Goal: Task Accomplishment & Management: Complete application form

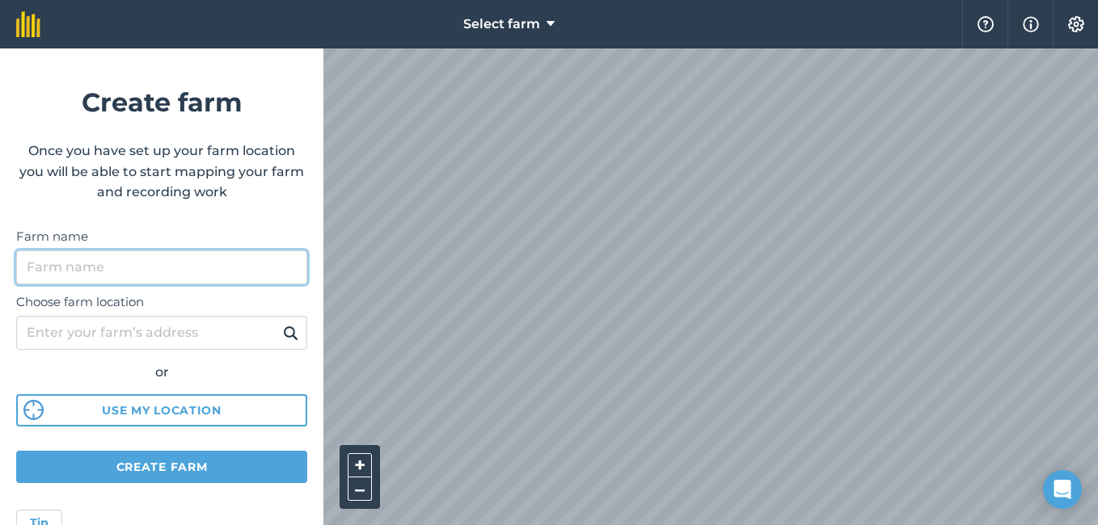
click at [146, 271] on input "Farm name" at bounding box center [161, 268] width 291 height 34
type input "[PERSON_NAME]"
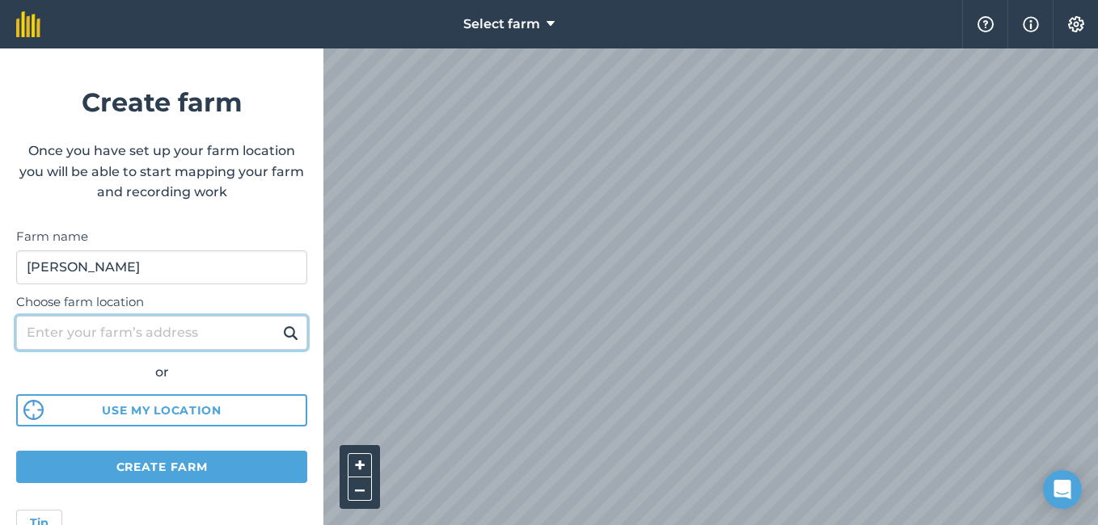
click at [61, 335] on input "Choose farm location" at bounding box center [161, 333] width 291 height 34
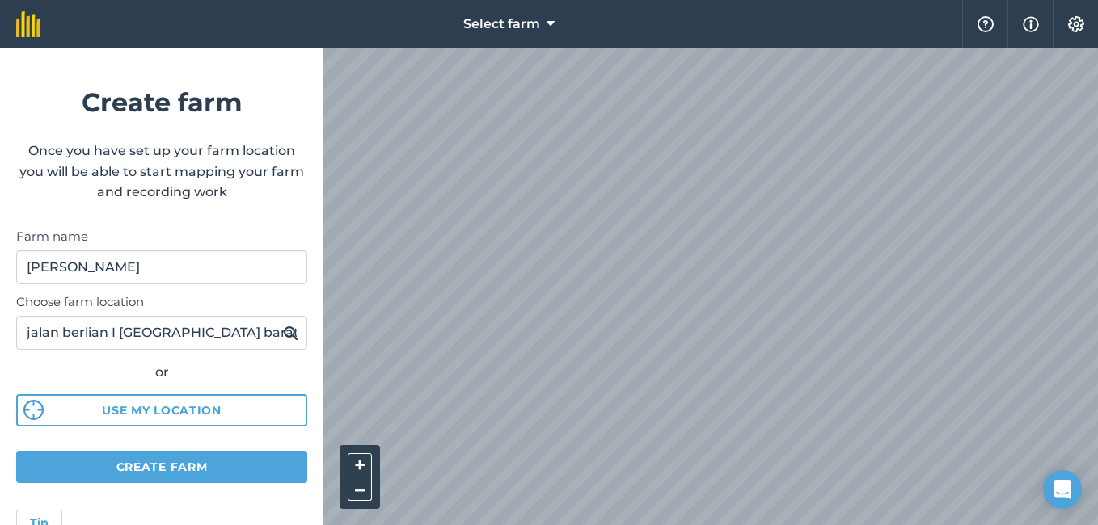
click at [283, 332] on img at bounding box center [290, 332] width 15 height 19
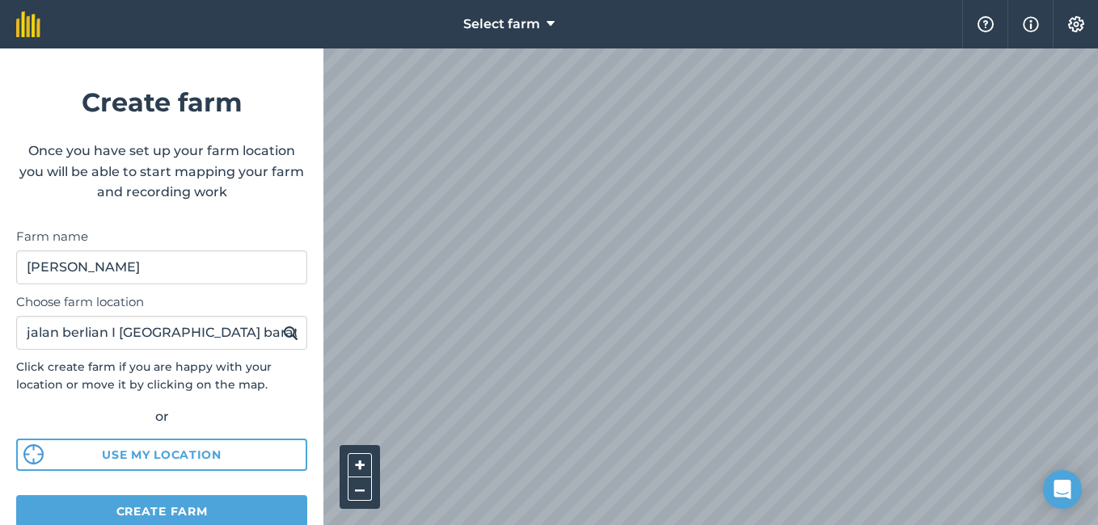
click at [185, 48] on div "Select farm Help Info Settings Create farm Once you have set up your farm locat…" at bounding box center [549, 24] width 1098 height 48
click at [119, 339] on input "jalan berlian I [GEOGRAPHIC_DATA] barat" at bounding box center [161, 333] width 291 height 34
type input "jalan berlian I nomor 25 cilandak barat"
click at [283, 331] on img at bounding box center [290, 332] width 15 height 19
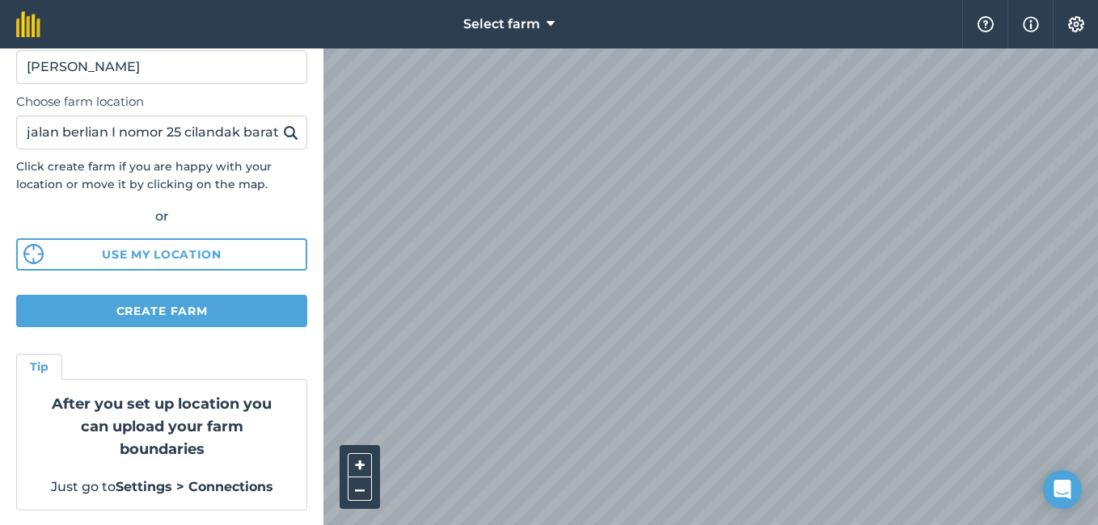
scroll to position [202, 0]
click at [188, 311] on button "Create farm" at bounding box center [161, 309] width 291 height 32
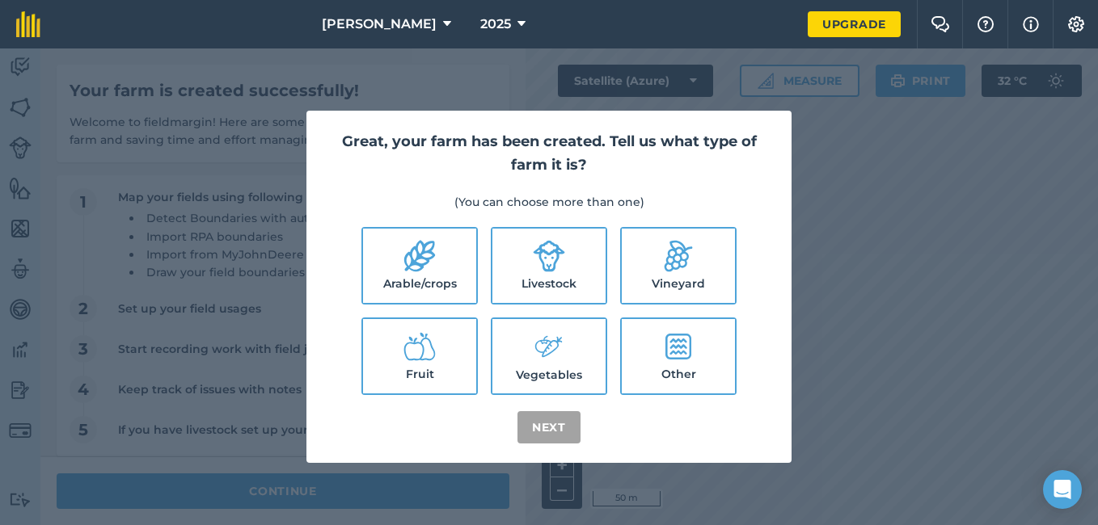
click at [551, 359] on icon at bounding box center [549, 347] width 32 height 35
checkbox input "true"
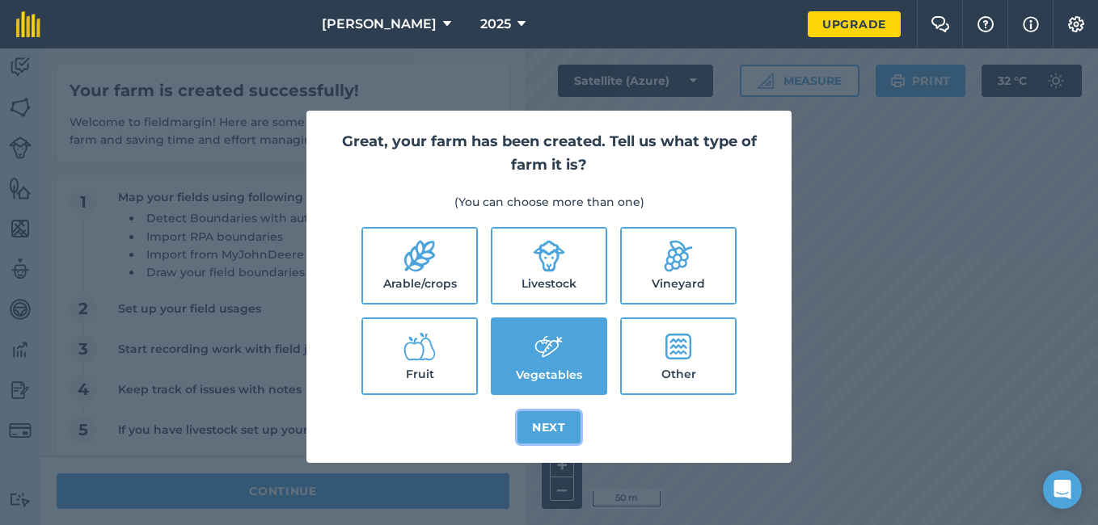
click at [542, 427] on button "Next" at bounding box center [548, 427] width 63 height 32
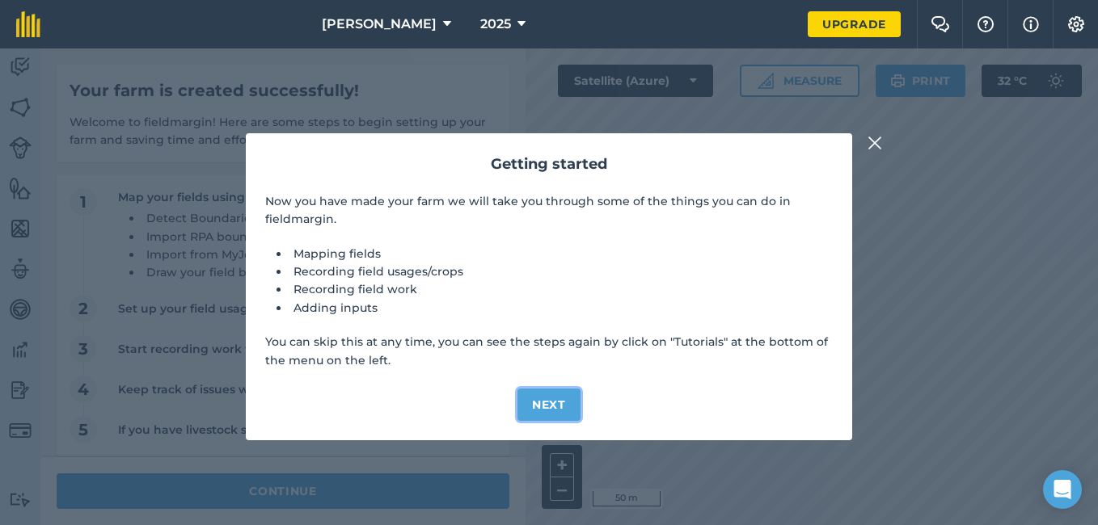
click at [558, 406] on button "Next" at bounding box center [548, 405] width 63 height 32
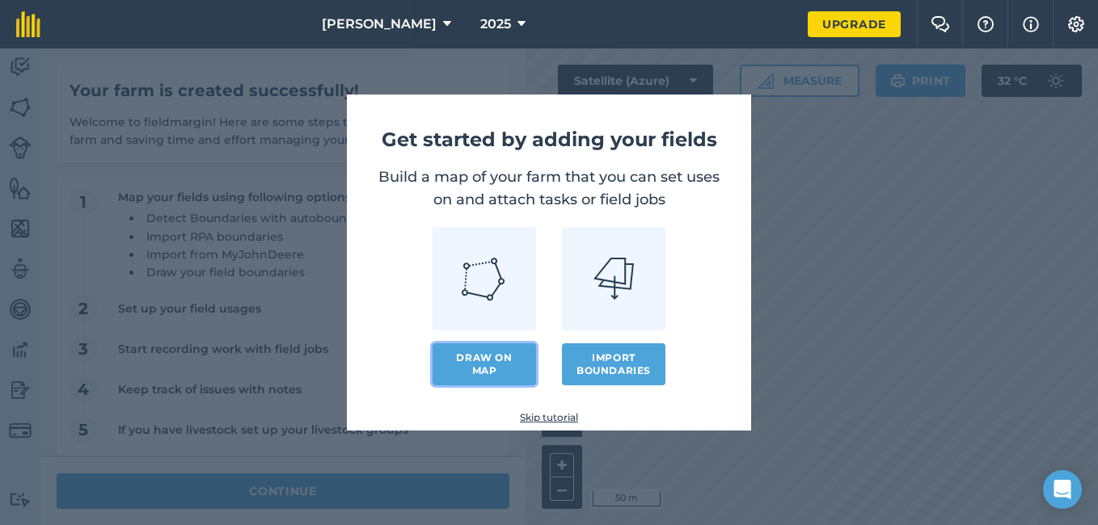
click at [494, 369] on link "Draw on map" at bounding box center [483, 365] width 103 height 42
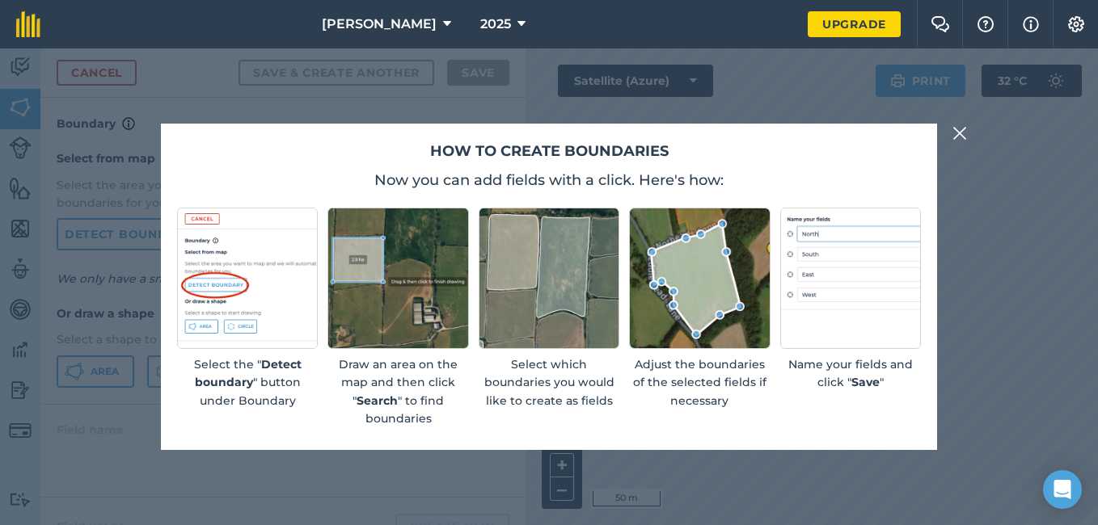
click at [686, 289] on img at bounding box center [699, 278] width 141 height 141
click at [697, 310] on img at bounding box center [699, 278] width 141 height 141
click at [670, 316] on img at bounding box center [699, 278] width 141 height 141
click at [962, 137] on img at bounding box center [959, 133] width 15 height 19
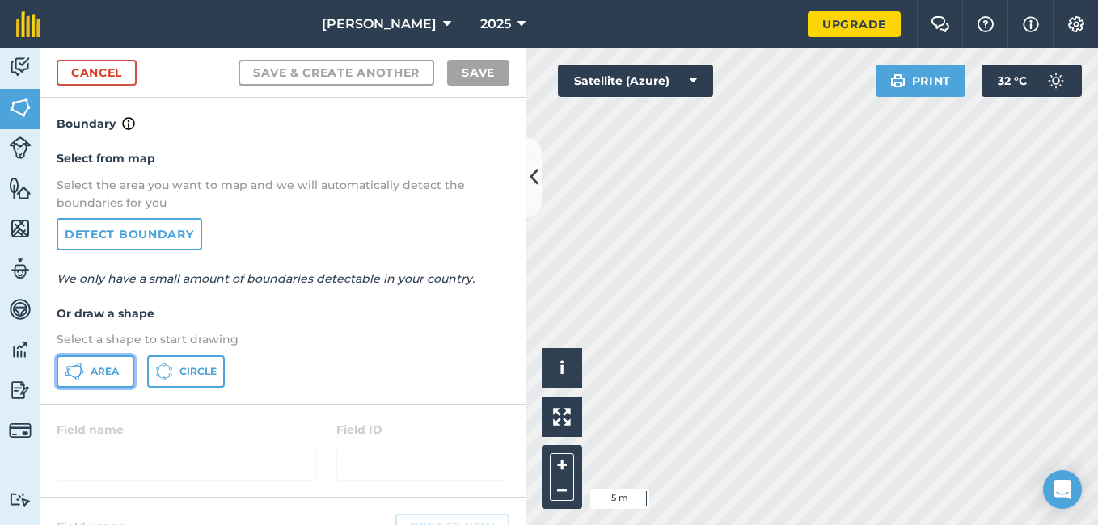
click at [88, 374] on button "Area" at bounding box center [96, 372] width 78 height 32
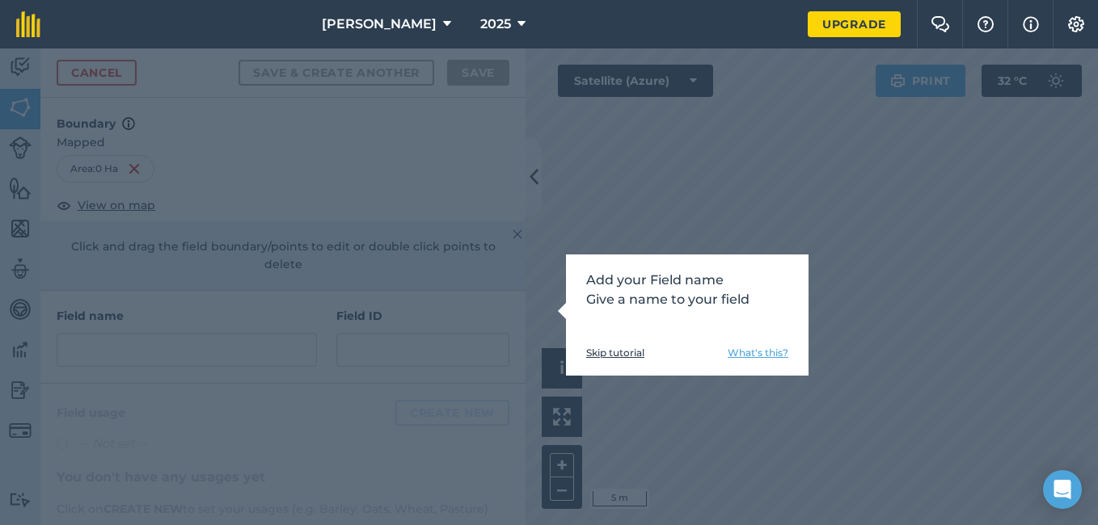
click at [631, 352] on link "Skip tutorial" at bounding box center [615, 353] width 58 height 13
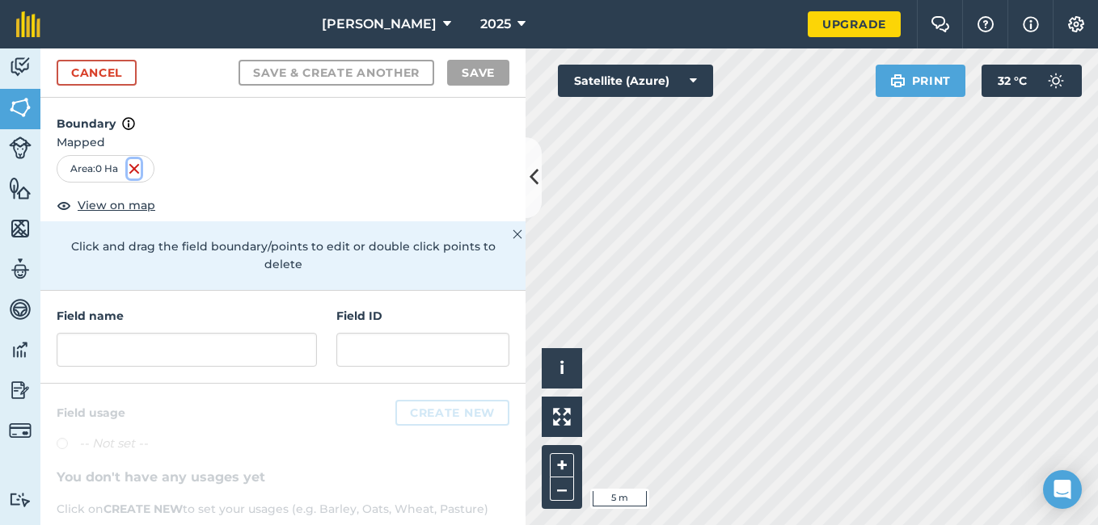
click at [136, 168] on img at bounding box center [134, 168] width 13 height 19
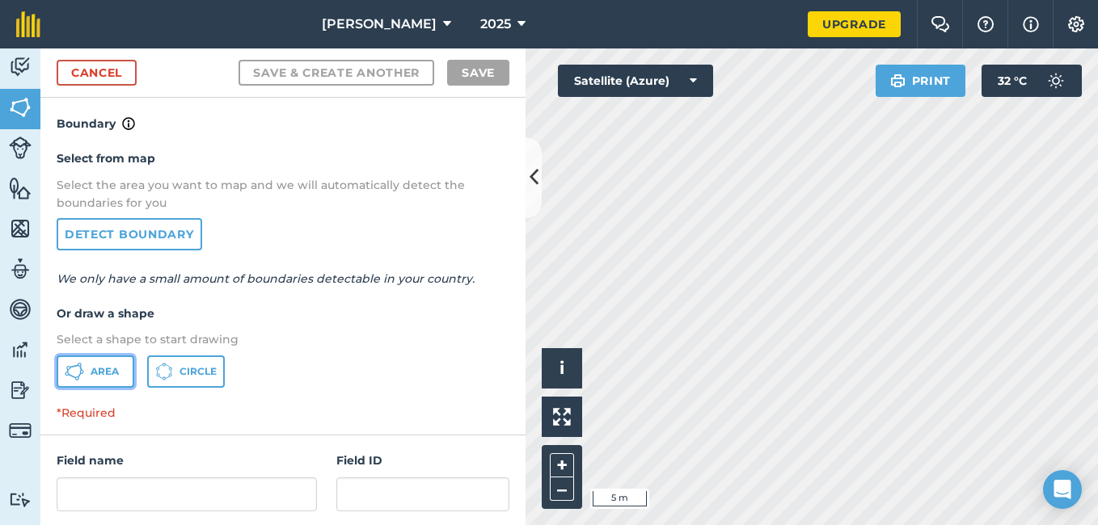
click at [100, 380] on button "Area" at bounding box center [96, 372] width 78 height 32
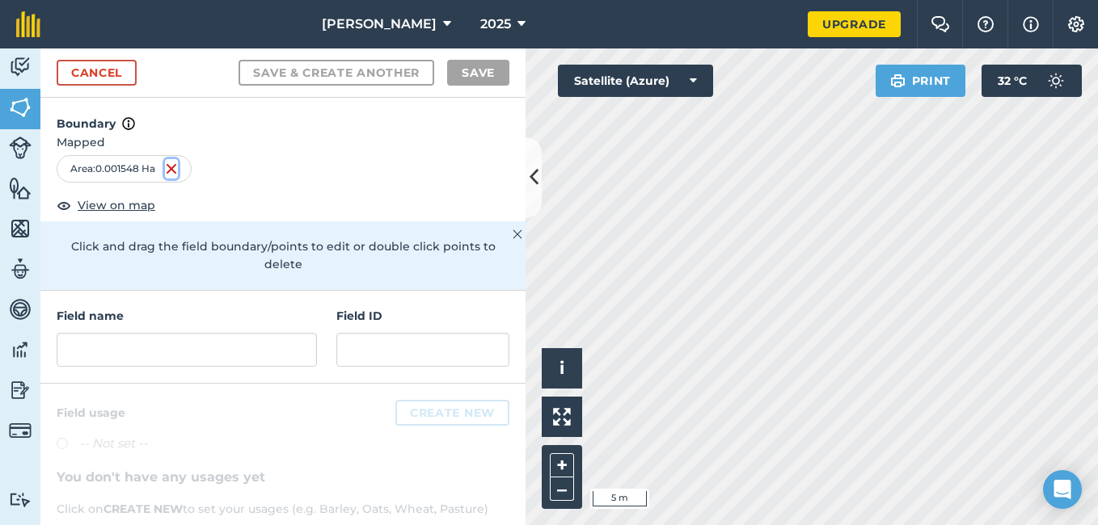
click at [169, 166] on img at bounding box center [171, 168] width 13 height 19
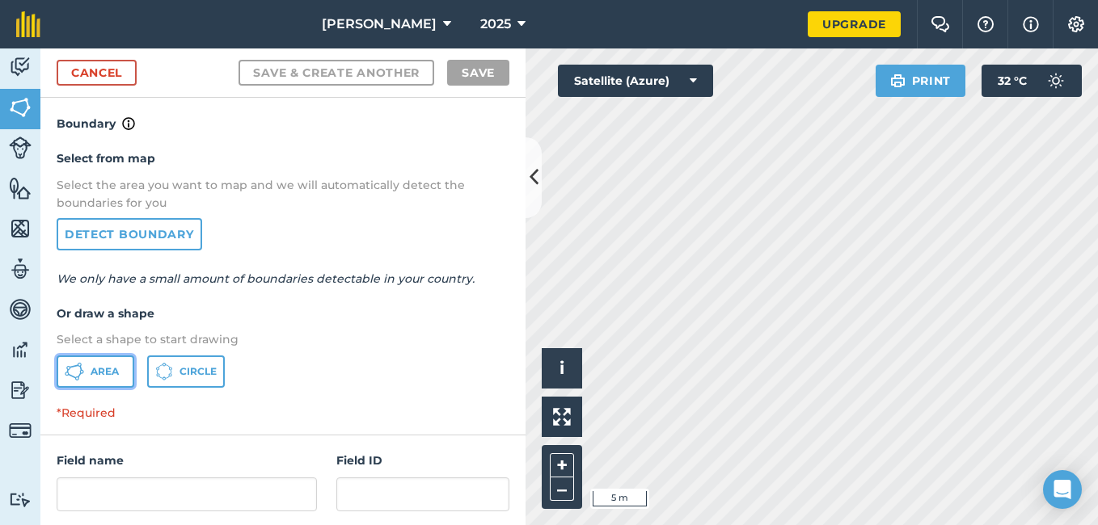
click at [92, 370] on span "Area" at bounding box center [105, 371] width 28 height 13
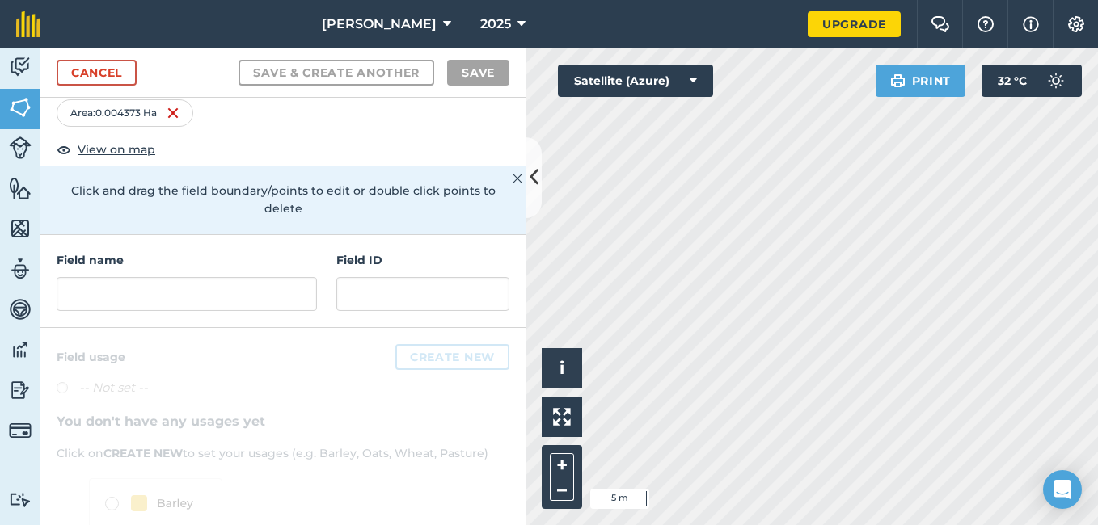
scroll to position [81, 0]
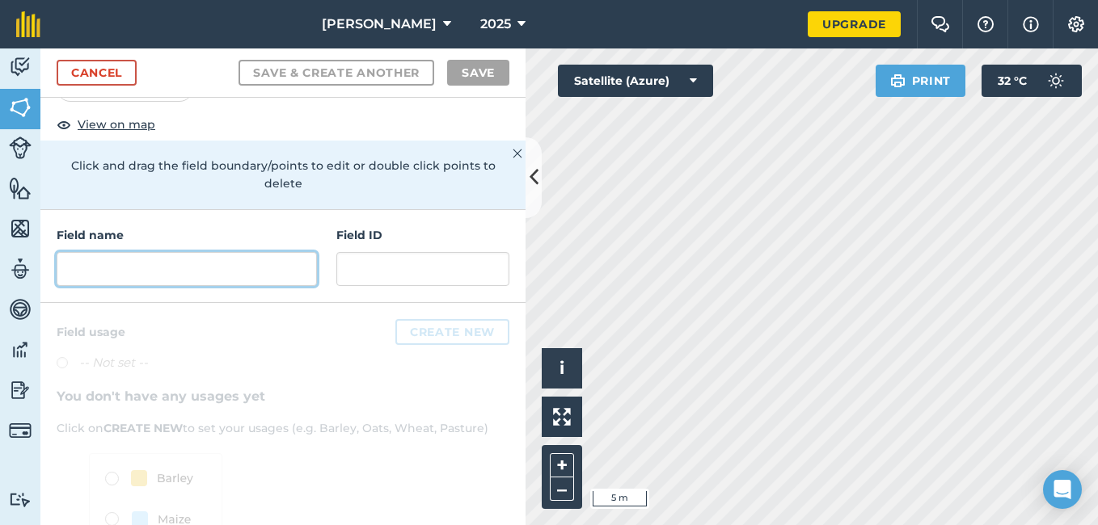
click at [112, 267] on input "text" at bounding box center [187, 269] width 260 height 34
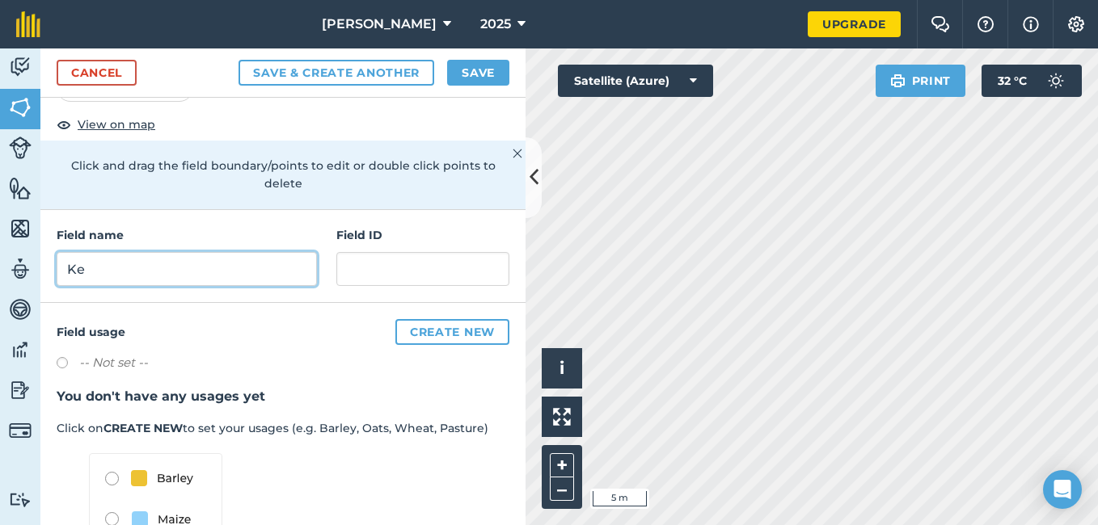
type input "K"
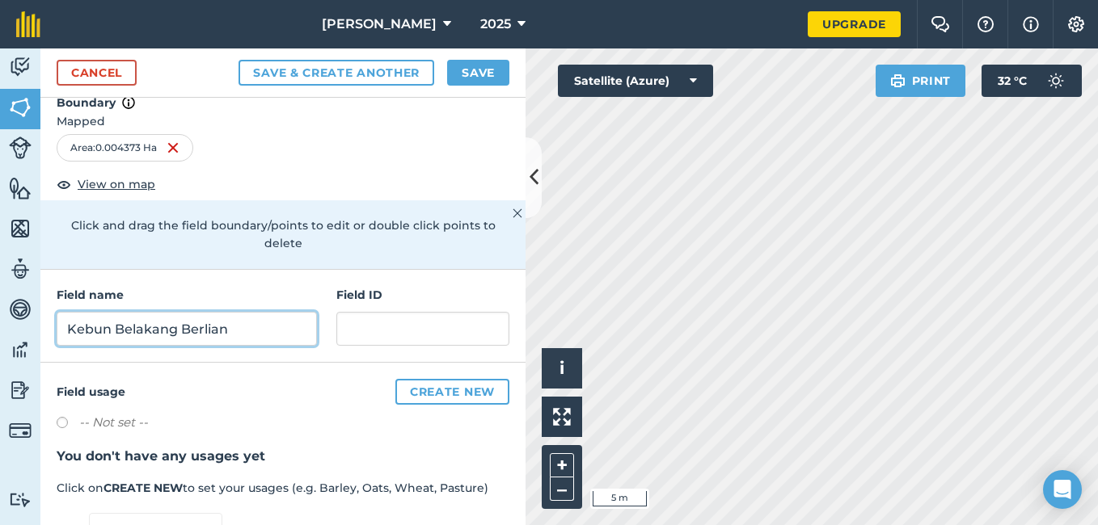
scroll to position [0, 0]
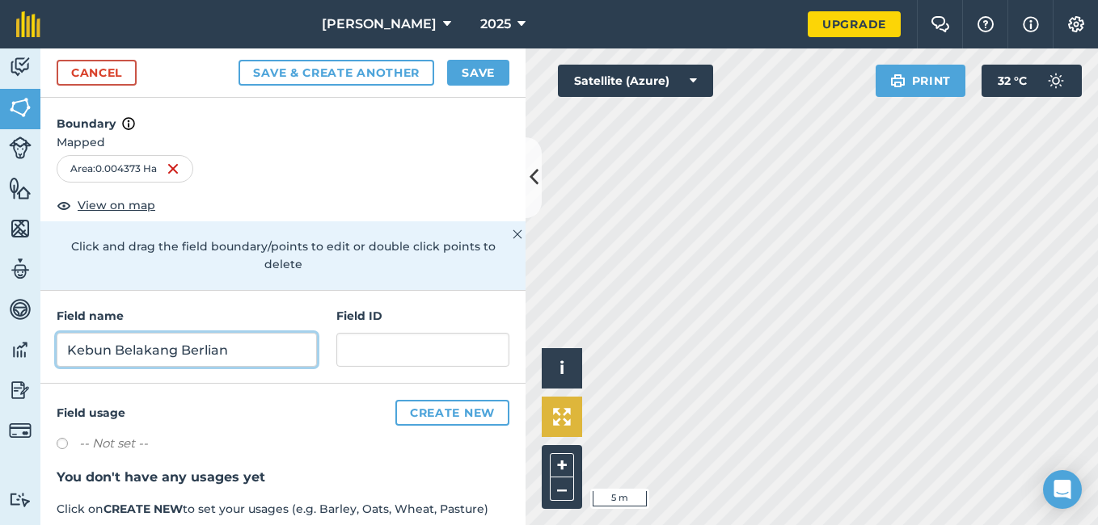
type input "Kebun Belakang Berlian"
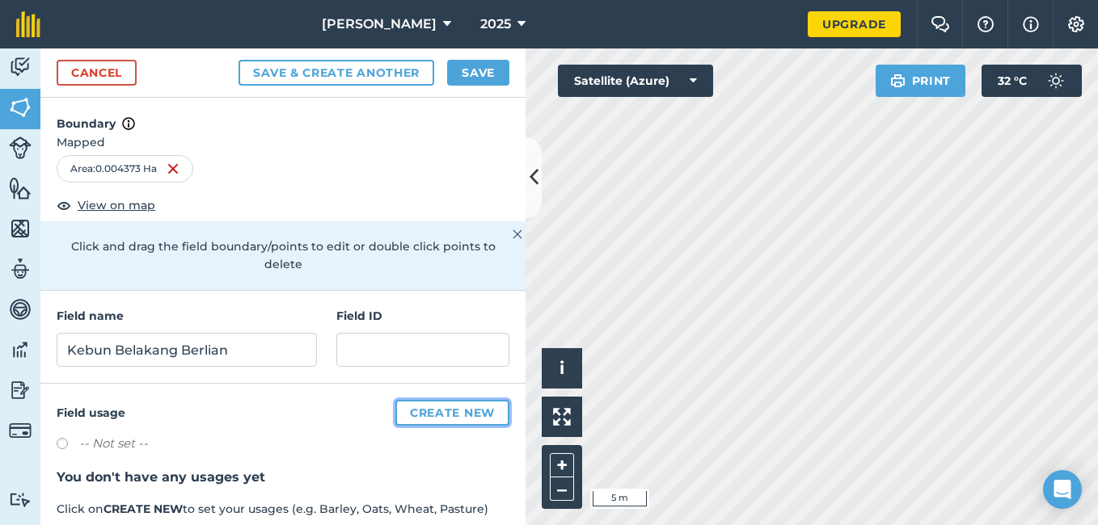
click at [428, 411] on button "Create new" at bounding box center [452, 413] width 114 height 26
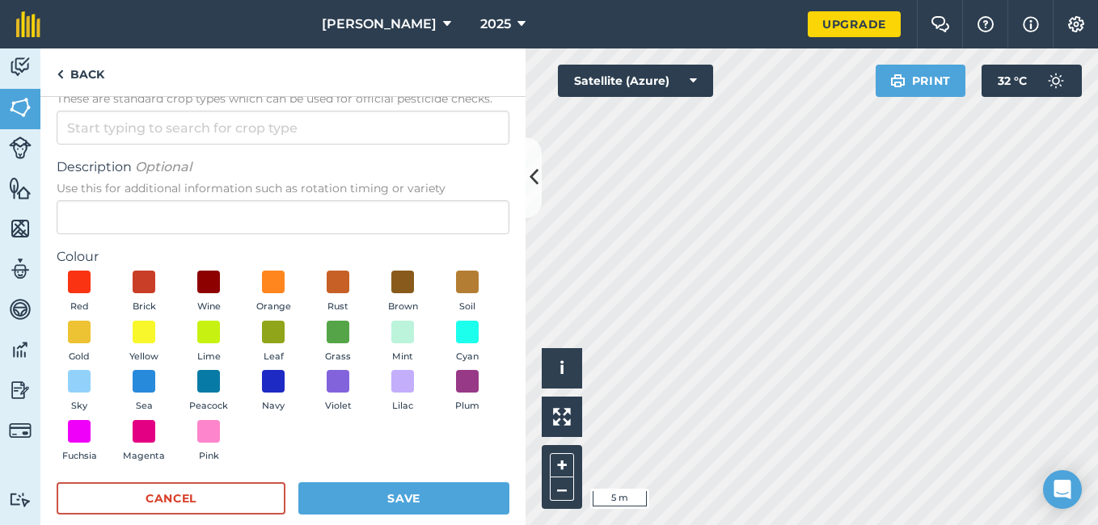
scroll to position [68, 0]
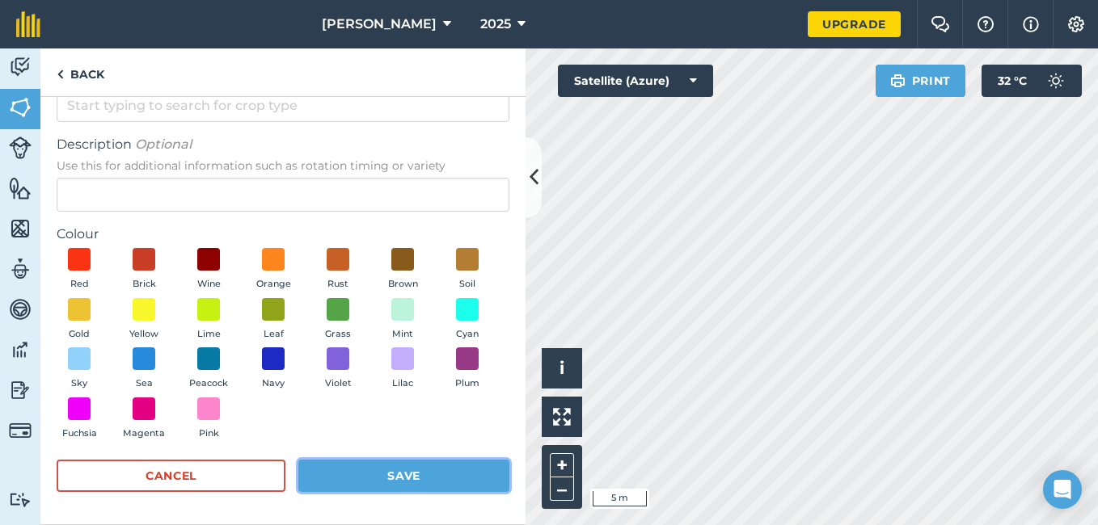
click at [351, 470] on button "Save" at bounding box center [403, 476] width 211 height 32
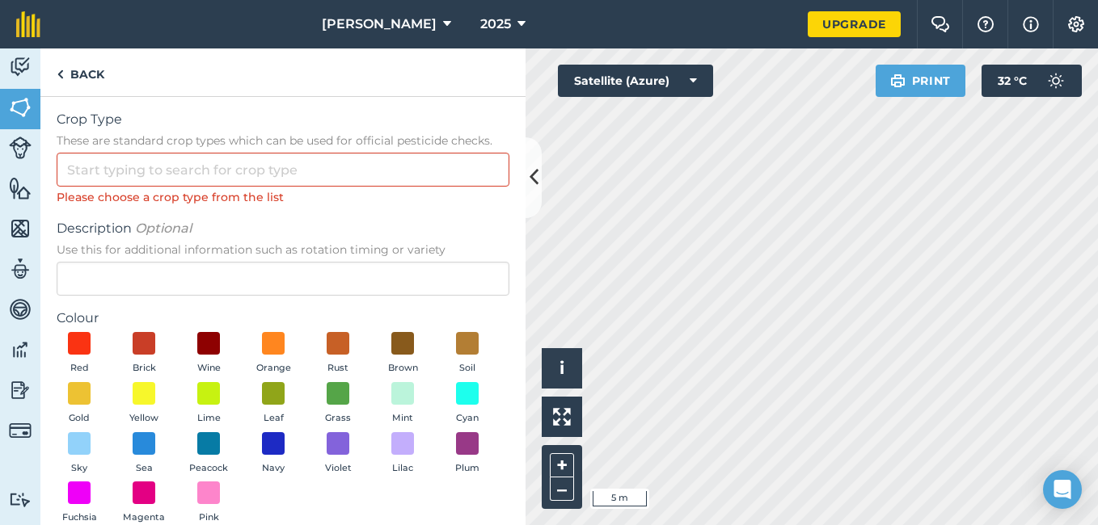
scroll to position [0, 0]
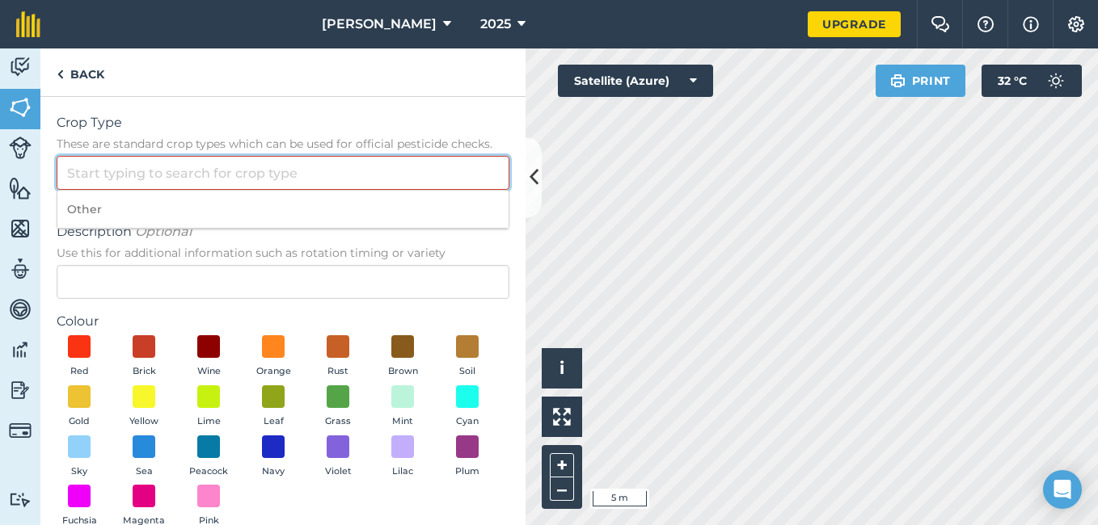
click at [127, 173] on input "Crop Type These are standard crop types which can be used for official pesticid…" at bounding box center [283, 173] width 453 height 34
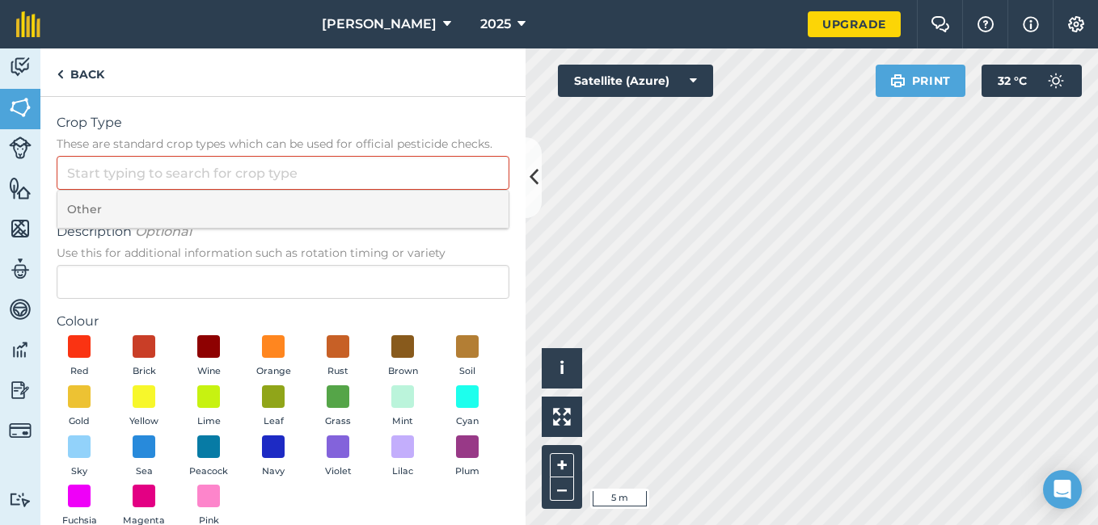
click at [85, 205] on li "Other" at bounding box center [282, 210] width 451 height 38
type input "Other"
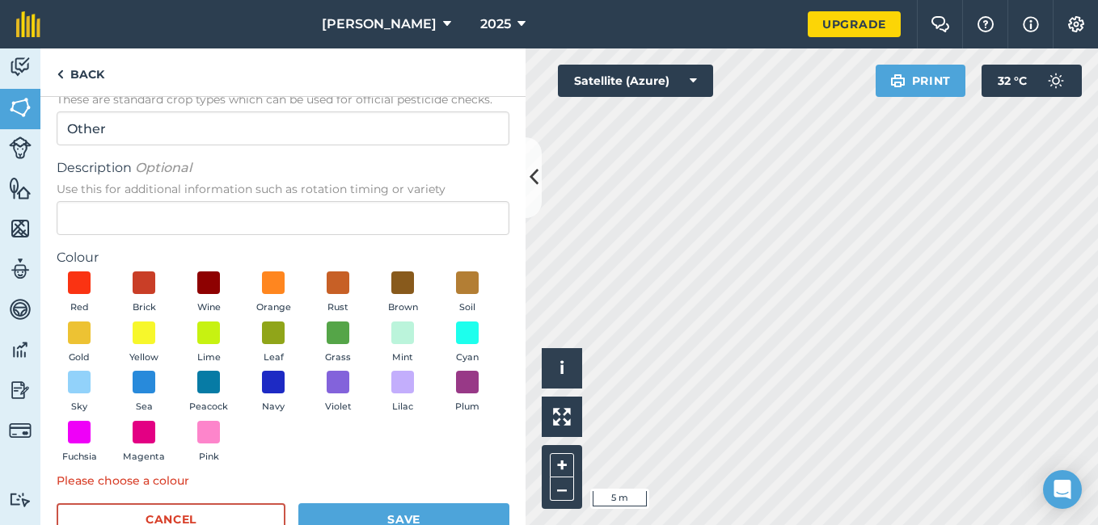
scroll to position [81, 0]
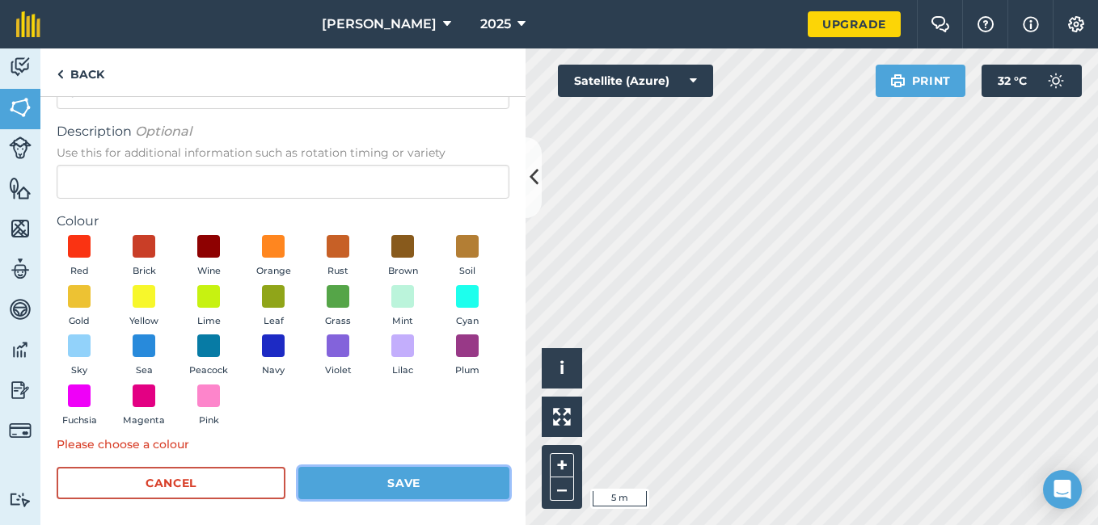
click at [410, 484] on button "Save" at bounding box center [403, 483] width 211 height 32
click at [390, 482] on button "Save" at bounding box center [403, 483] width 211 height 32
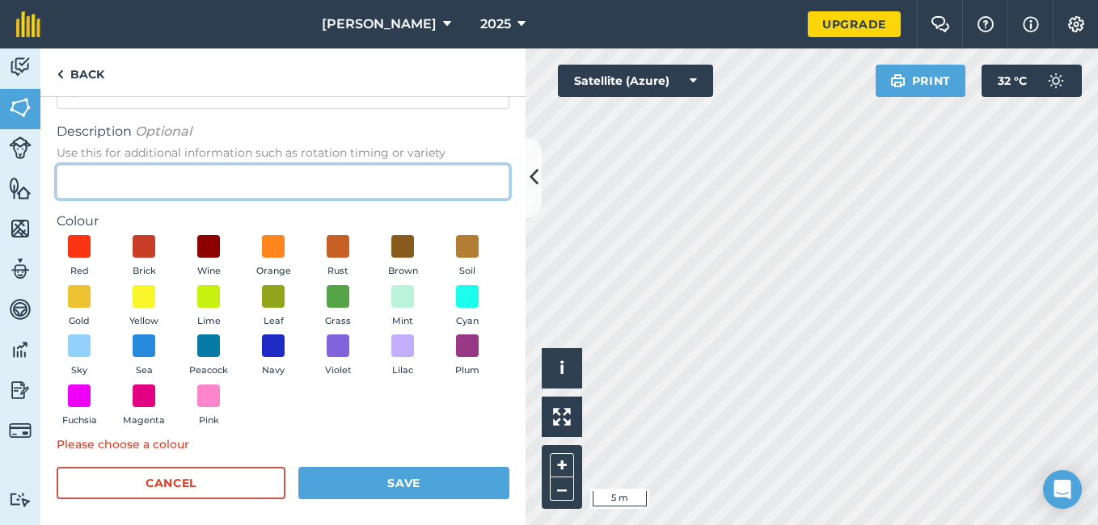
click at [114, 171] on input "Description Optional Use this for additional information such as rotation timin…" at bounding box center [283, 182] width 453 height 34
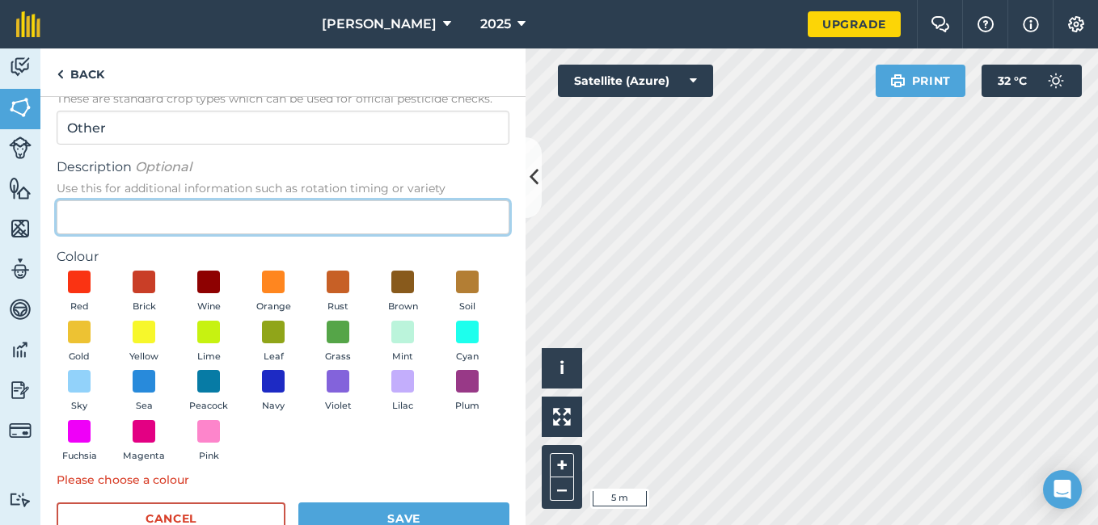
scroll to position [88, 0]
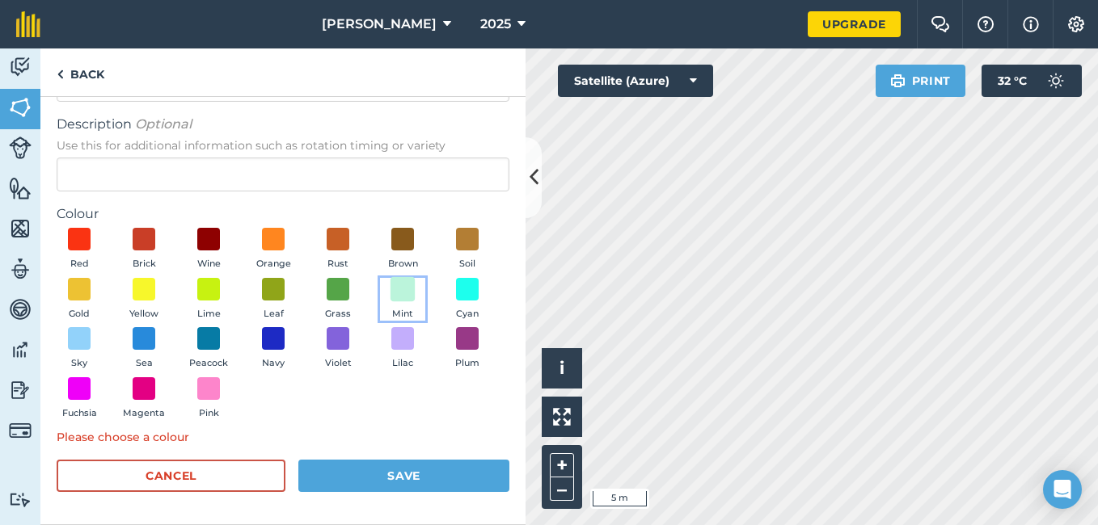
click at [390, 301] on span at bounding box center [402, 288] width 25 height 25
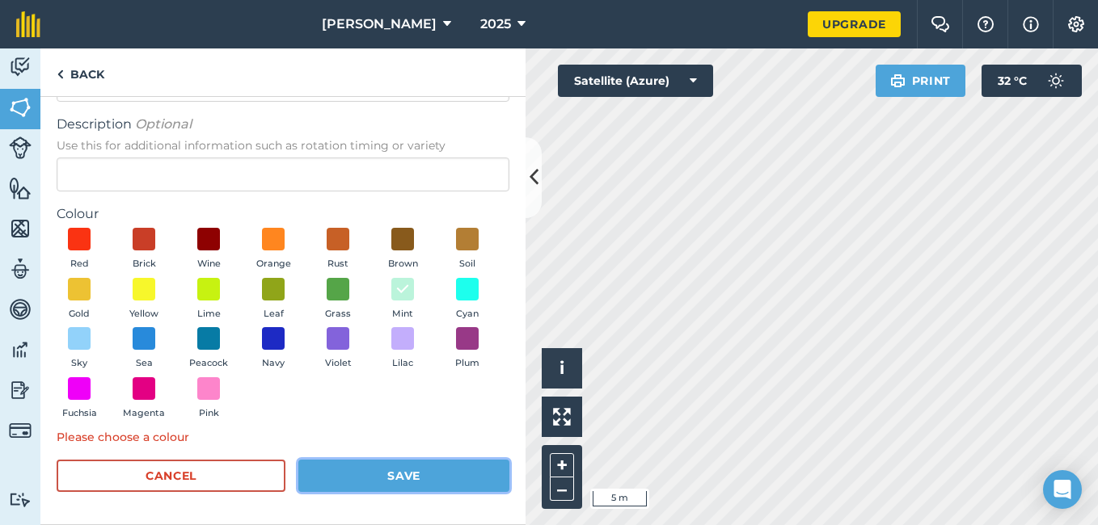
click at [378, 474] on button "Save" at bounding box center [403, 476] width 211 height 32
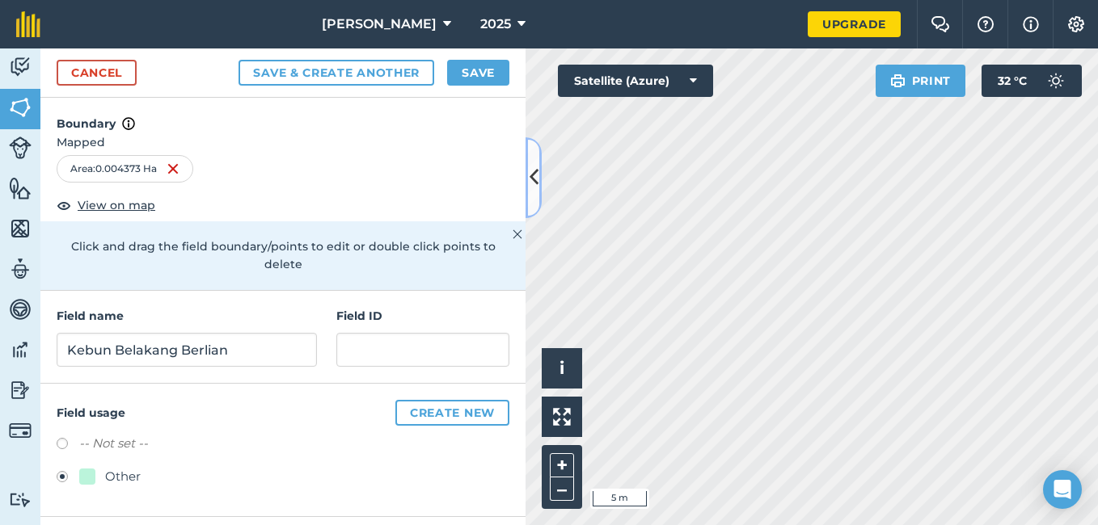
click at [536, 178] on icon at bounding box center [533, 177] width 9 height 28
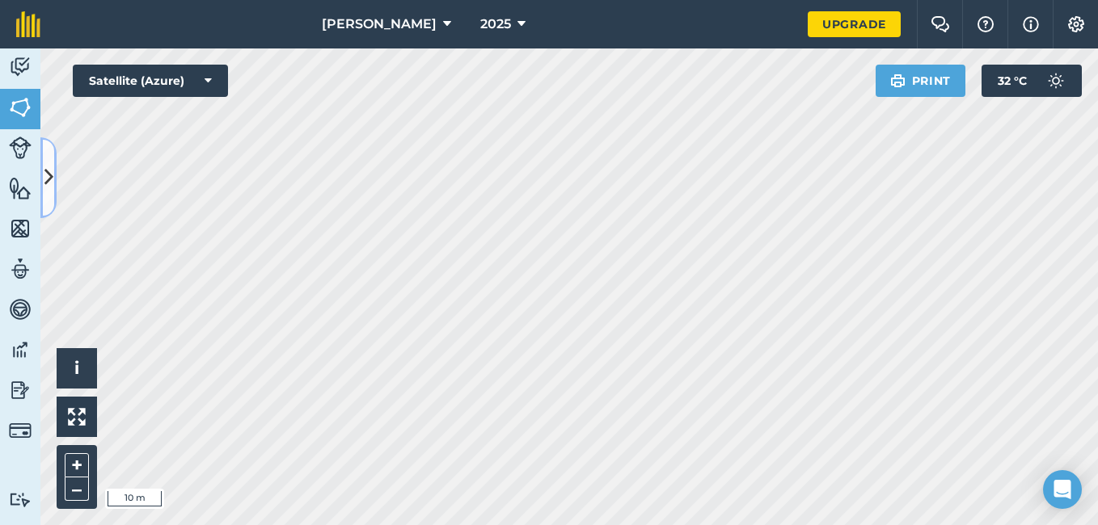
click at [49, 182] on icon at bounding box center [48, 177] width 9 height 28
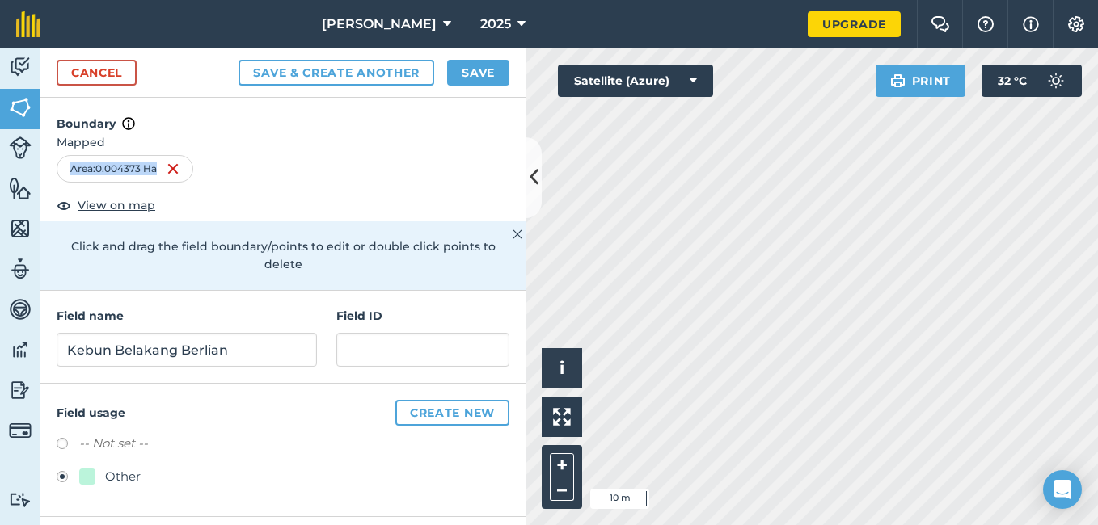
drag, startPoint x: 72, startPoint y: 171, endPoint x: 163, endPoint y: 171, distance: 91.3
click at [163, 171] on div "Area : 0.004373 Ha" at bounding box center [125, 168] width 137 height 27
copy div "Area : 0.004373 Ha"
click at [539, 184] on button at bounding box center [533, 177] width 16 height 81
